Goal: Find specific page/section: Find specific page/section

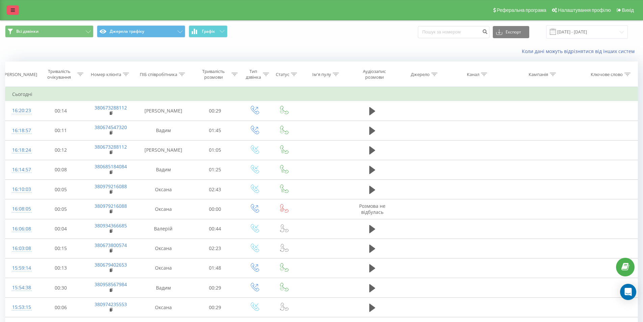
click at [15, 10] on icon at bounding box center [13, 10] width 4 height 5
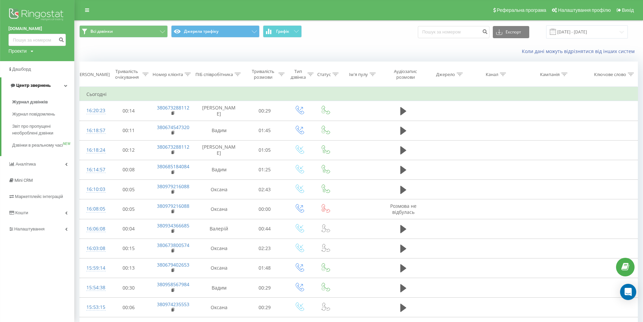
click at [29, 84] on span "Центр звернень" at bounding box center [33, 85] width 34 height 5
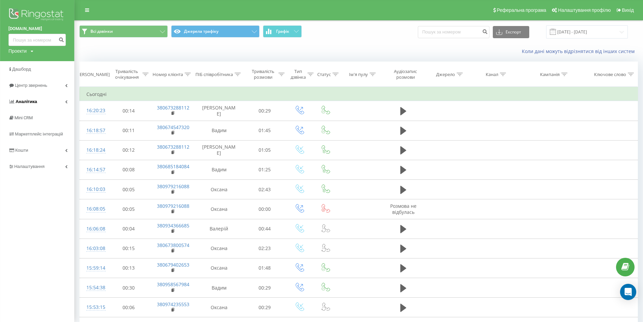
click at [32, 101] on span "Аналiтика" at bounding box center [27, 101] width 22 height 5
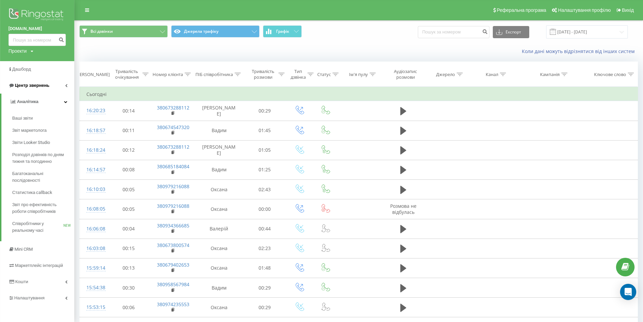
click at [23, 87] on span "Центр звернень" at bounding box center [32, 85] width 34 height 5
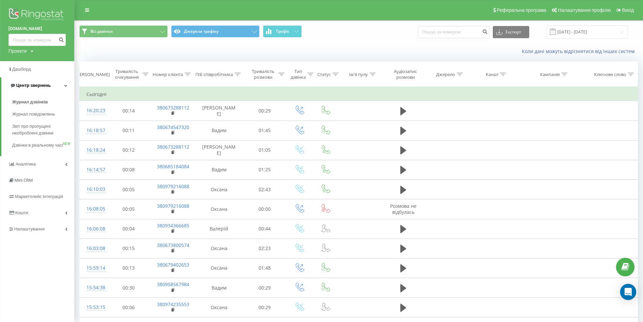
click at [30, 84] on span "Центр звернень" at bounding box center [33, 85] width 34 height 5
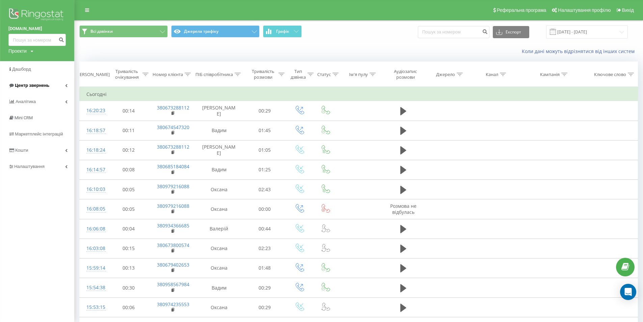
click at [30, 84] on span "Центр звернень" at bounding box center [32, 85] width 34 height 5
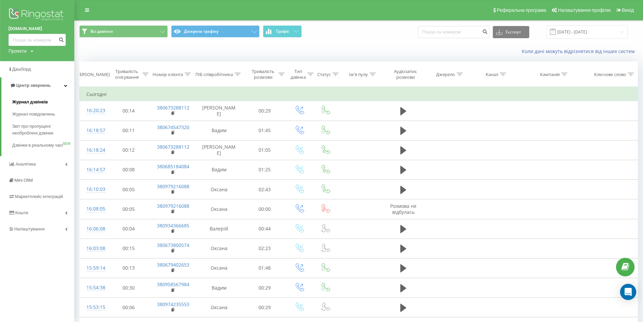
click at [29, 104] on span "Журнал дзвінків" at bounding box center [30, 102] width 36 height 7
